Goal: Find specific page/section: Find specific page/section

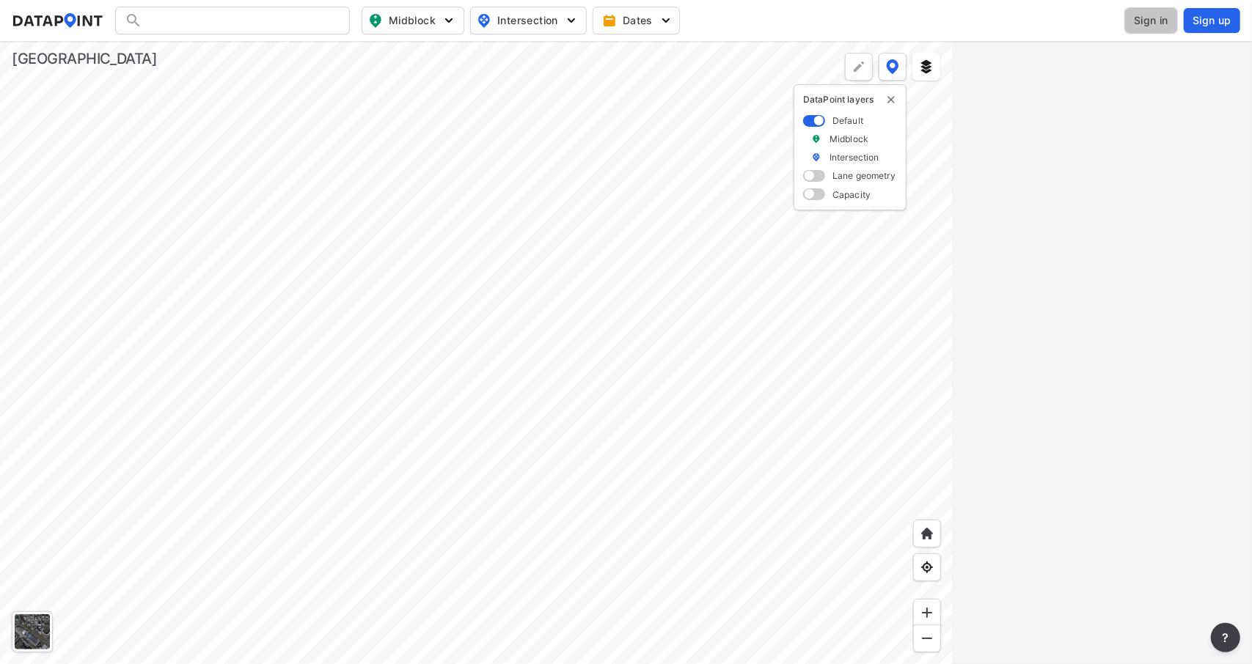
click at [1157, 21] on span "Sign in" at bounding box center [1151, 20] width 34 height 15
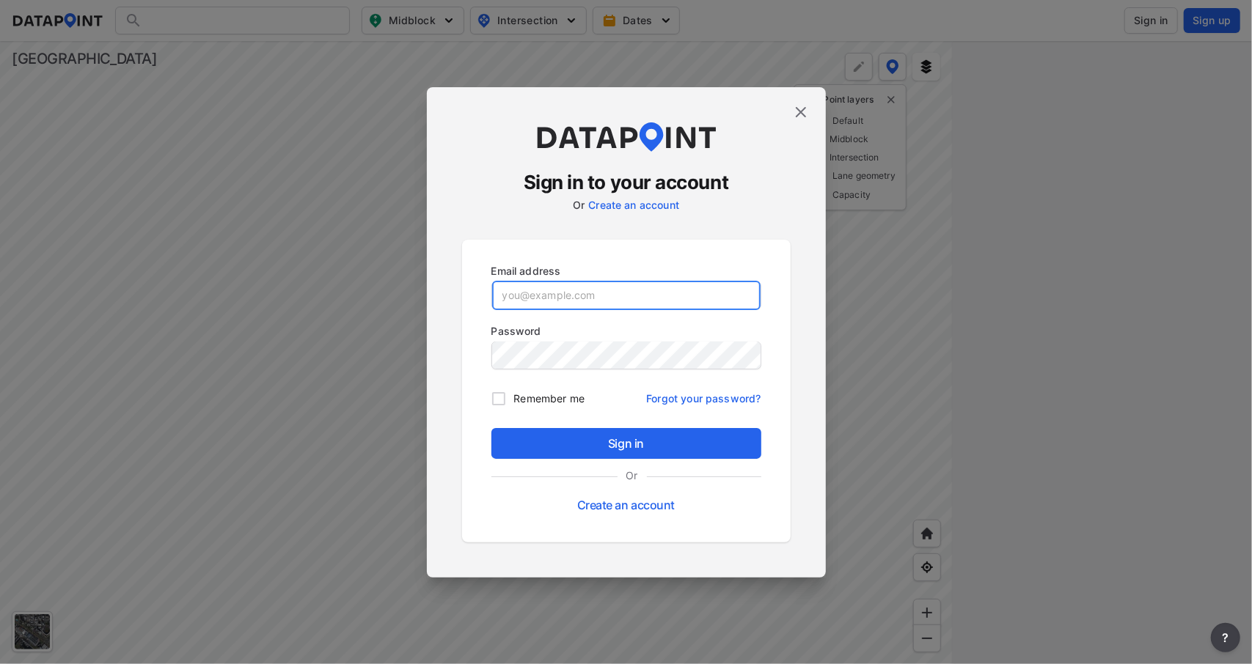
type input "taehyoung.kim@co.ramsey.mn.us"
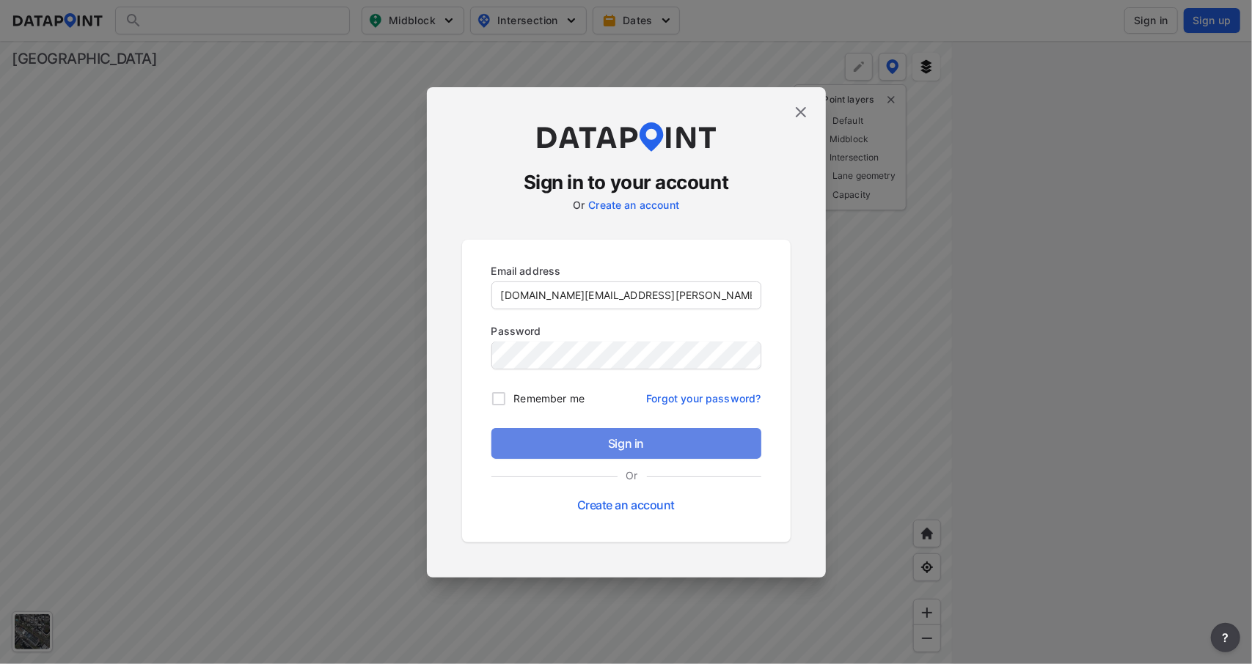
click at [652, 441] on span "Sign in" at bounding box center [626, 444] width 246 height 18
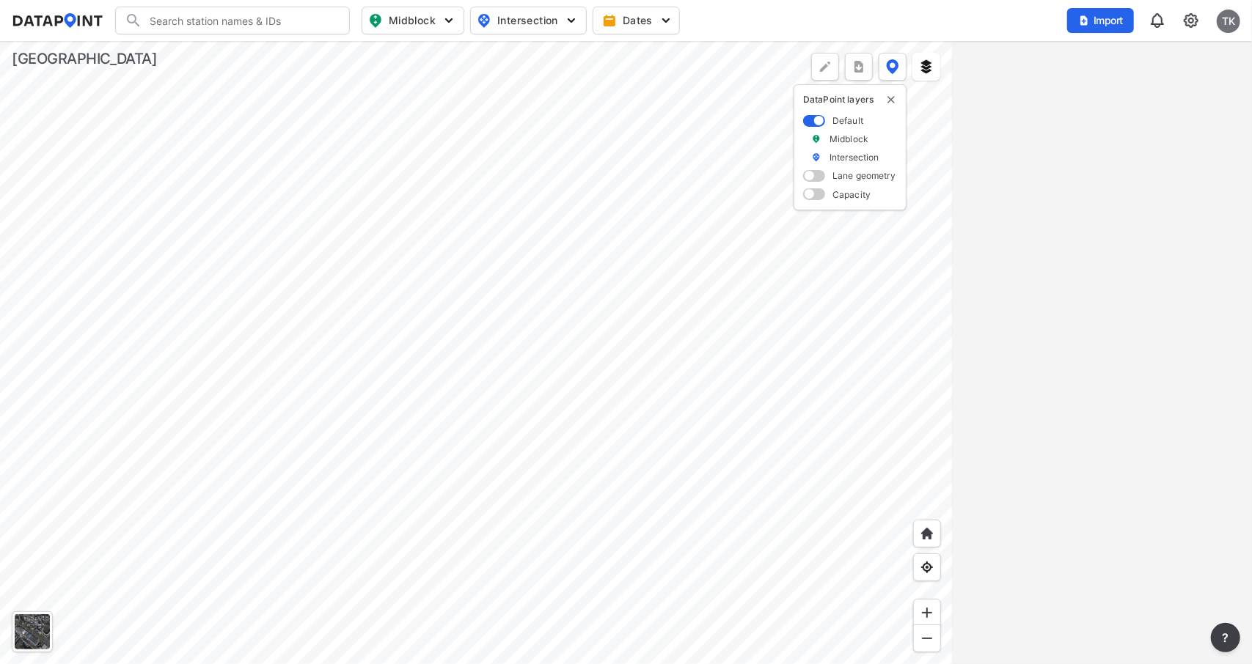
click at [494, 15] on span "Intersection" at bounding box center [527, 21] width 100 height 18
click at [496, 74] on span "Turning count" at bounding box center [516, 79] width 66 height 15
click at [450, 74] on input "Turning count" at bounding box center [443, 80] width 15 height 15
checkbox input "true"
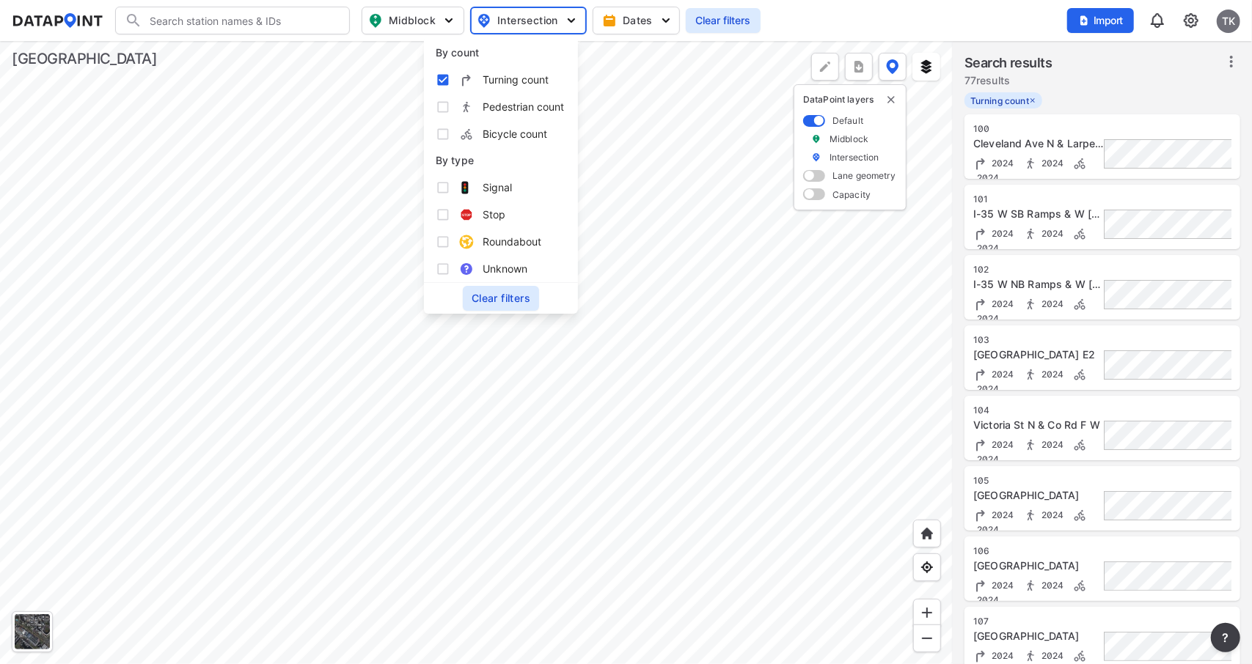
click at [669, 134] on div at bounding box center [476, 352] width 953 height 623
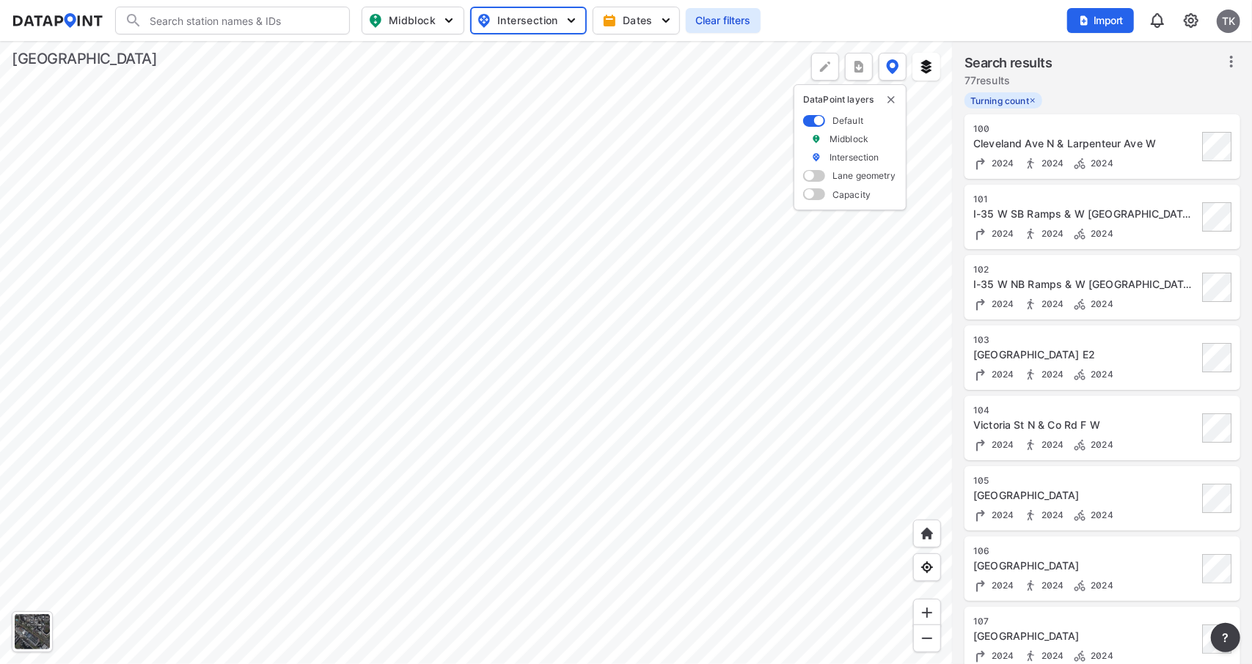
click at [619, 428] on div at bounding box center [476, 352] width 953 height 623
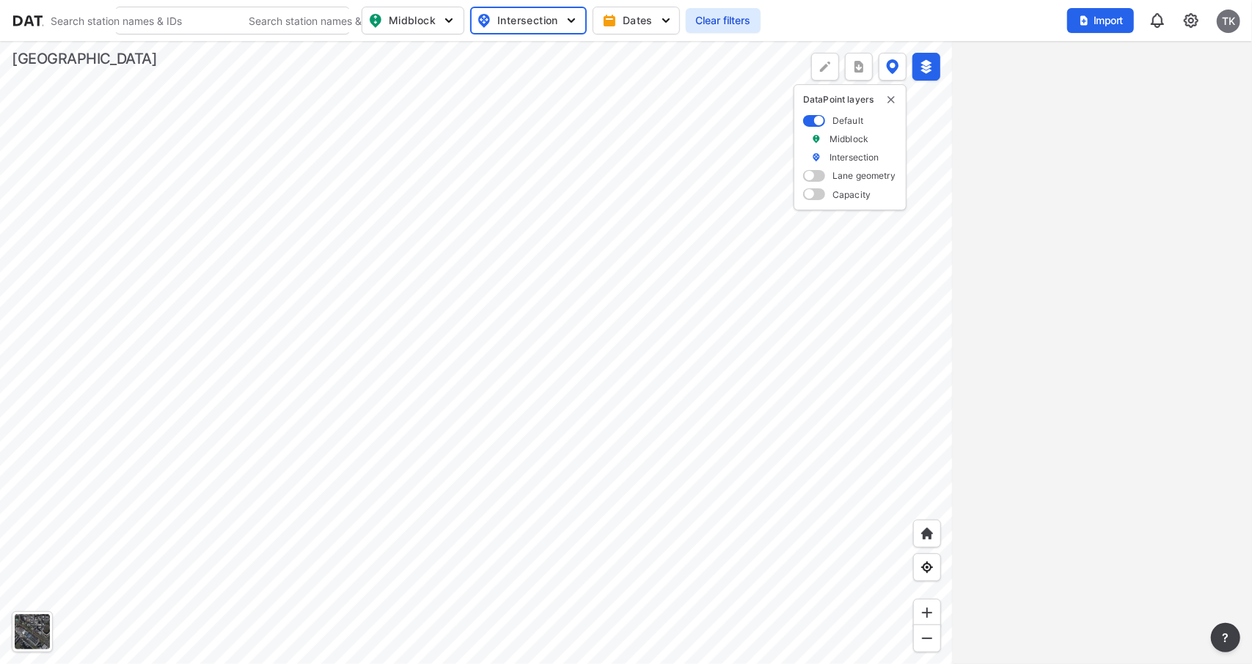
click at [373, 346] on div at bounding box center [476, 352] width 953 height 623
click at [312, 294] on div at bounding box center [476, 352] width 953 height 623
click at [434, 369] on div at bounding box center [476, 352] width 953 height 623
click at [460, 332] on div at bounding box center [476, 352] width 953 height 623
click at [534, 301] on div at bounding box center [476, 352] width 953 height 623
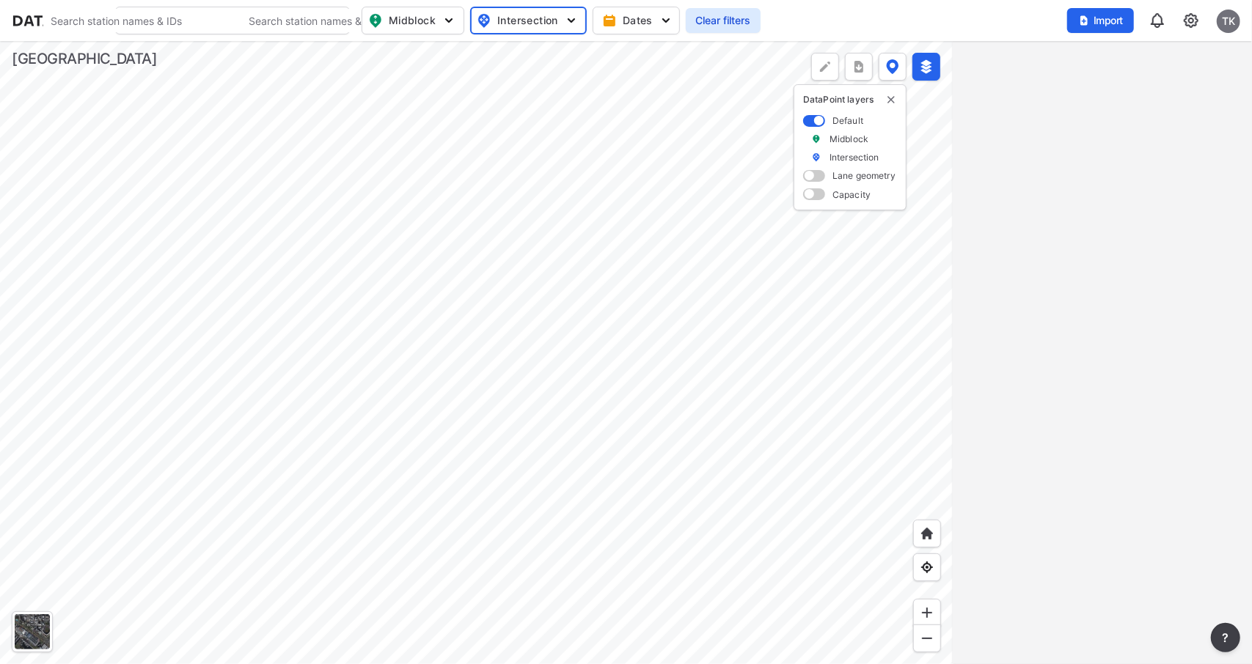
click at [645, 328] on div at bounding box center [476, 352] width 953 height 623
click at [601, 281] on div at bounding box center [476, 352] width 953 height 623
click at [569, 298] on div at bounding box center [476, 352] width 953 height 623
click at [823, 177] on span at bounding box center [814, 176] width 22 height 12
click at [813, 177] on input "checkbox" at bounding box center [808, 177] width 10 height 0
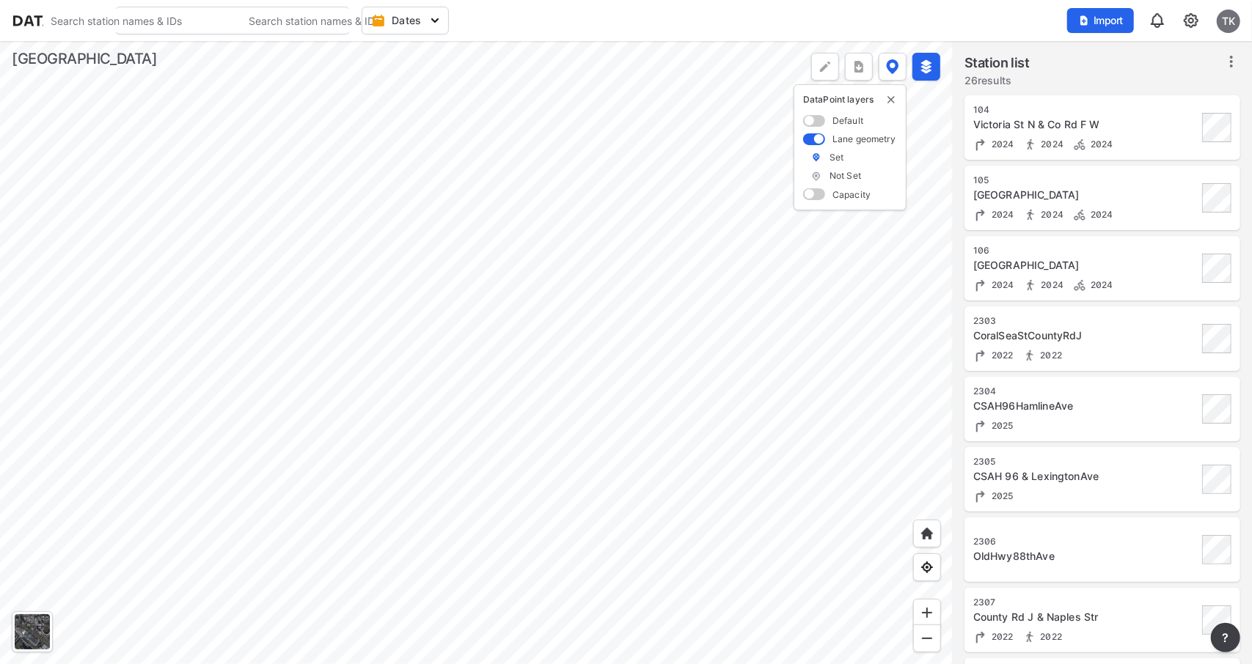
click at [804, 192] on div at bounding box center [476, 352] width 953 height 623
click at [821, 193] on span at bounding box center [814, 194] width 22 height 12
click at [813, 196] on input "checkbox" at bounding box center [808, 196] width 10 height 0
click at [656, 269] on div at bounding box center [476, 352] width 953 height 623
click at [818, 214] on label at bounding box center [816, 213] width 10 height 10
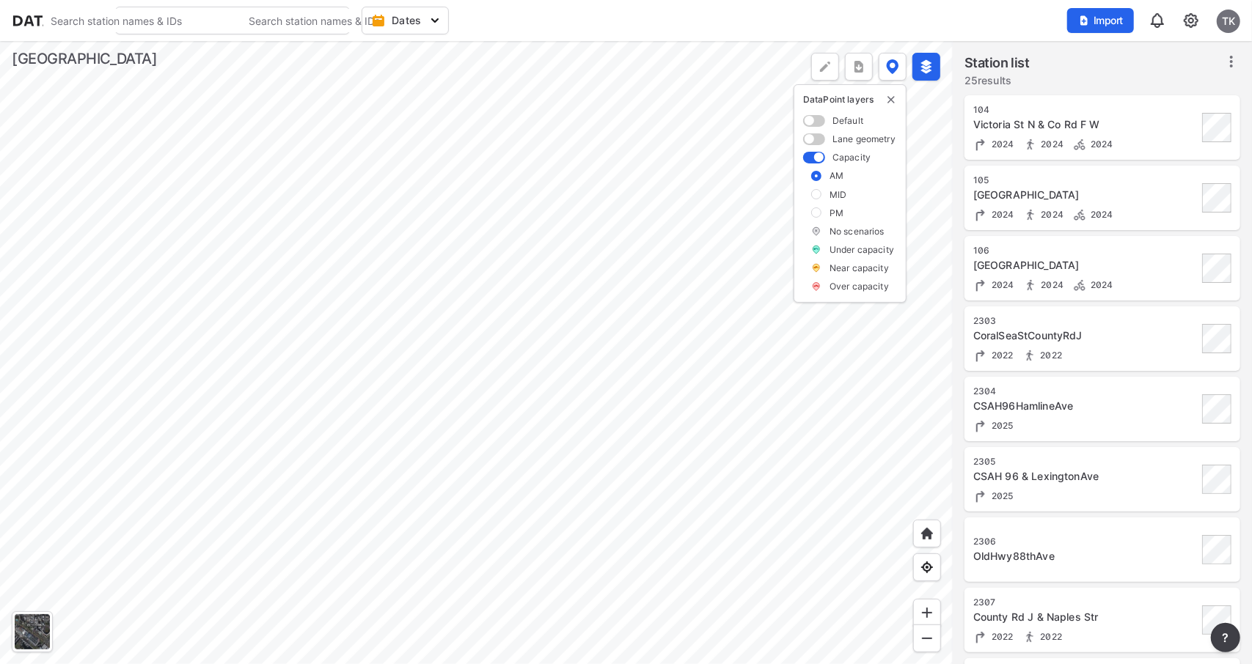
click at [0, 0] on input "checkbox" at bounding box center [0, 0] width 0 height 0
click at [626, 241] on div at bounding box center [476, 352] width 953 height 623
click at [434, 287] on div at bounding box center [476, 352] width 953 height 623
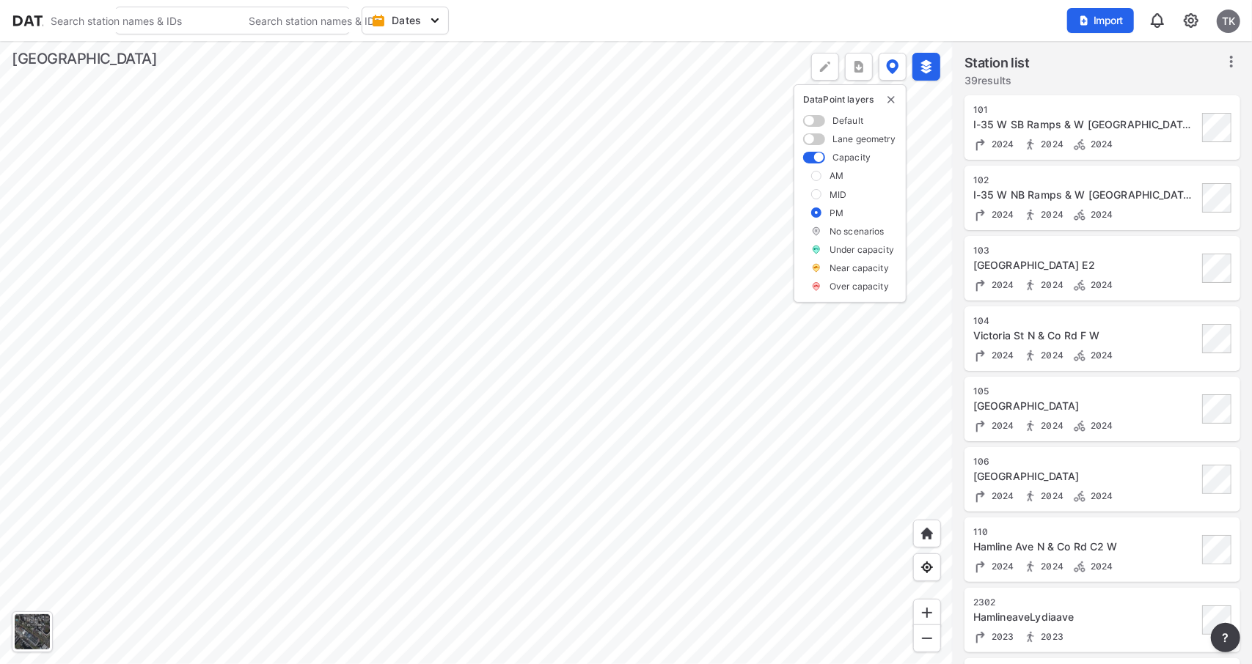
click at [617, 252] on div at bounding box center [476, 352] width 953 height 623
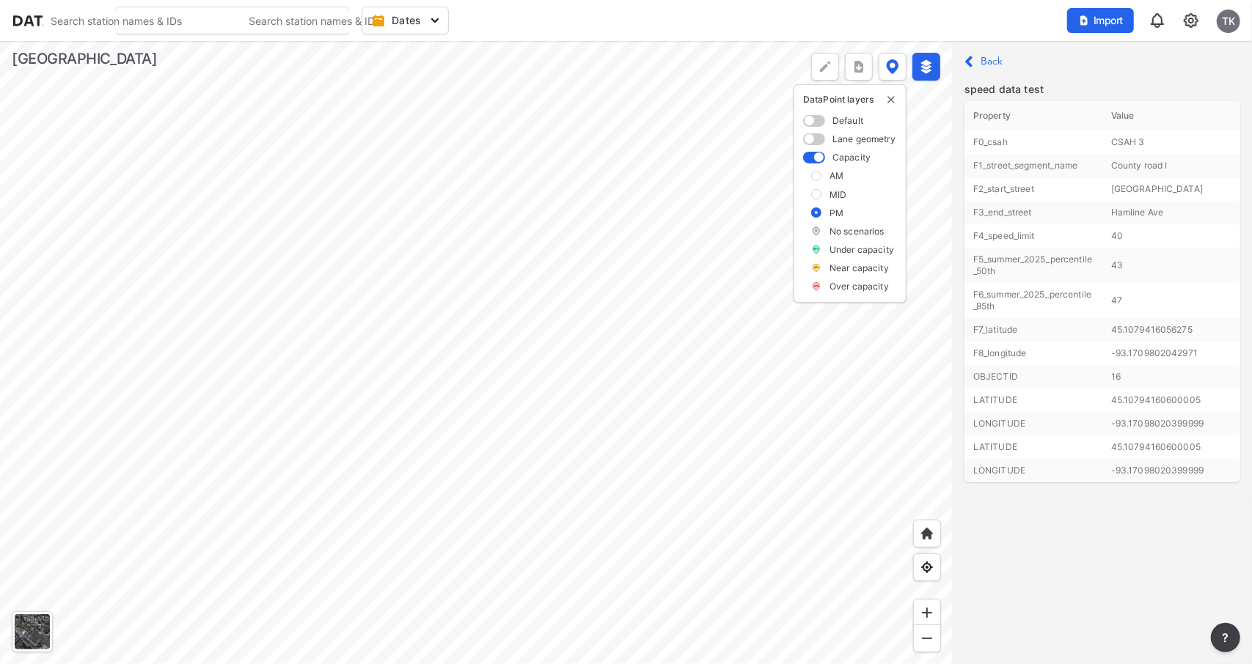
click at [379, 275] on div at bounding box center [476, 352] width 953 height 623
click at [542, 290] on div at bounding box center [476, 352] width 953 height 623
click at [181, 364] on div at bounding box center [476, 352] width 953 height 623
click at [495, 371] on div at bounding box center [476, 352] width 953 height 623
click at [452, 340] on div at bounding box center [476, 352] width 953 height 623
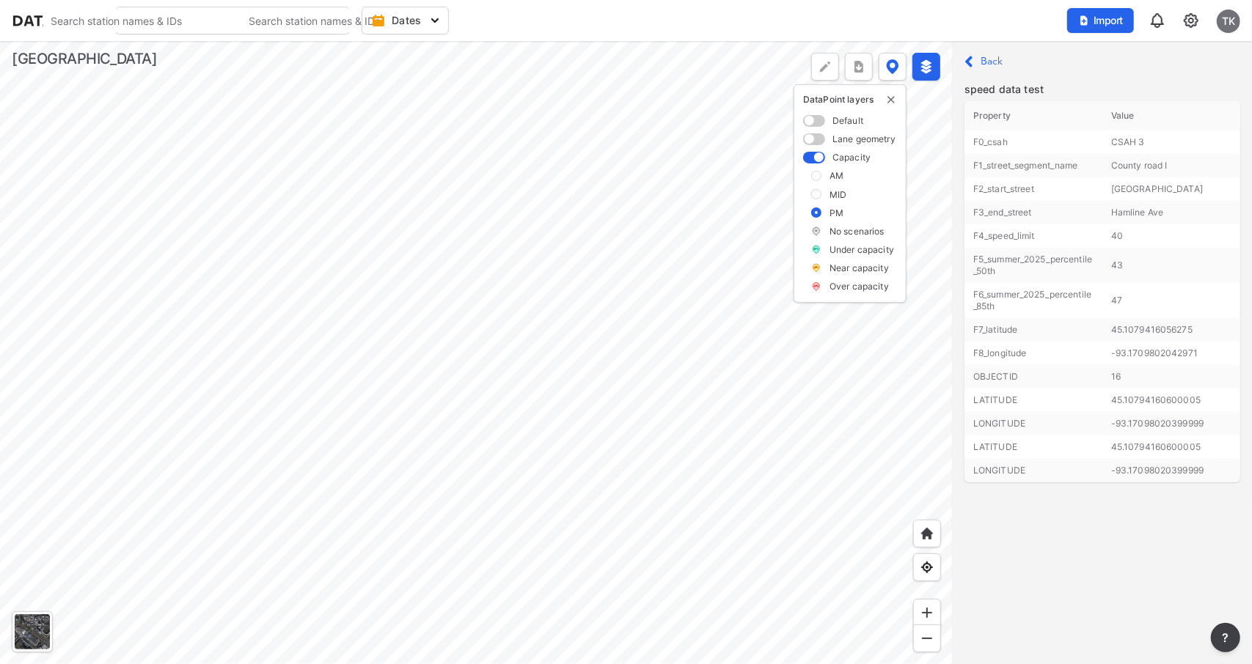
click at [463, 260] on div at bounding box center [476, 352] width 953 height 623
click at [522, 429] on div at bounding box center [476, 352] width 953 height 623
click at [541, 452] on div at bounding box center [476, 352] width 953 height 623
click at [563, 366] on div at bounding box center [476, 352] width 953 height 623
